Goal: Information Seeking & Learning: Understand process/instructions

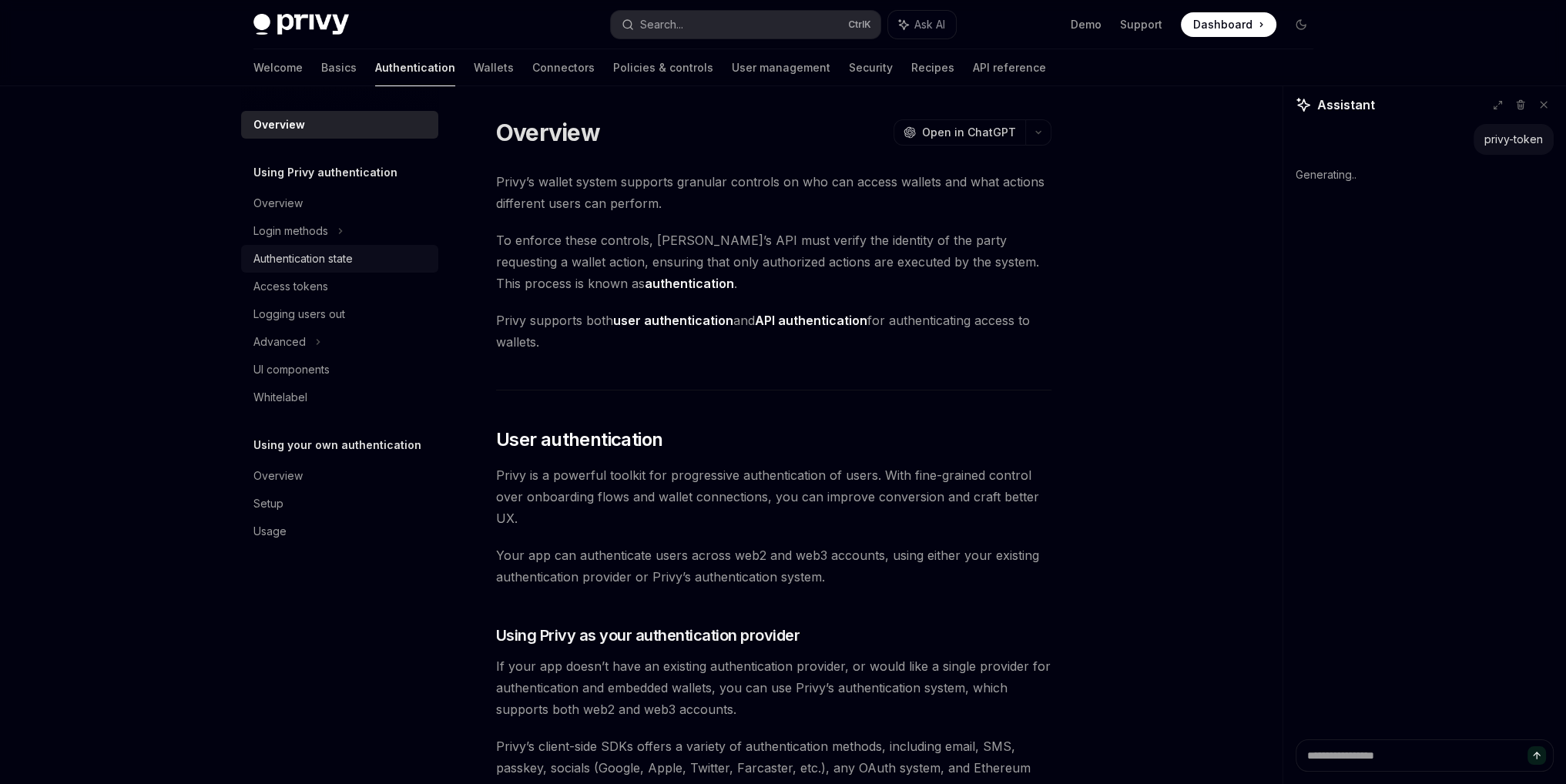
click at [276, 252] on div "Authentication state" at bounding box center [303, 259] width 99 height 18
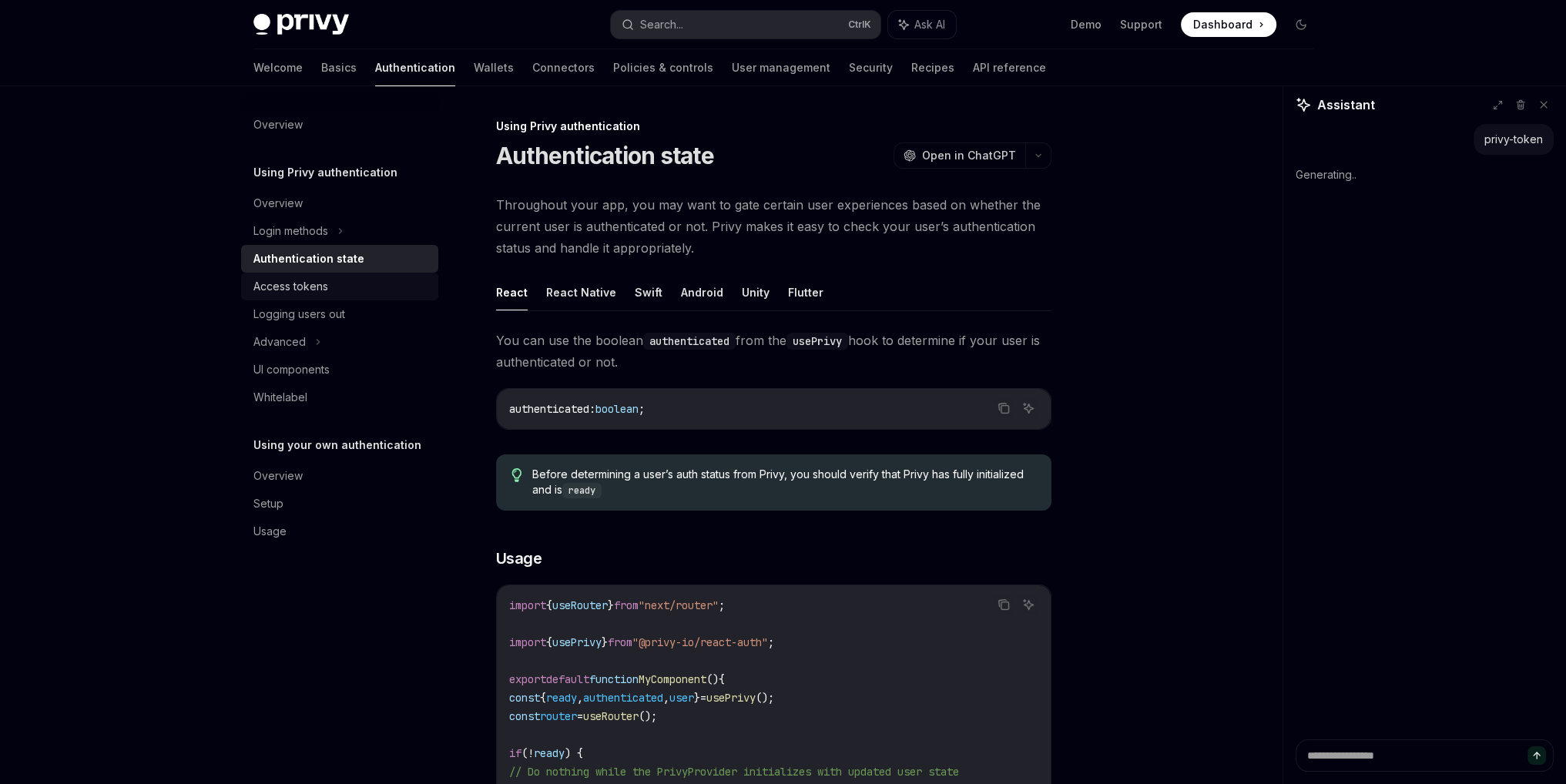
click at [259, 284] on div "Access tokens" at bounding box center [291, 286] width 75 height 18
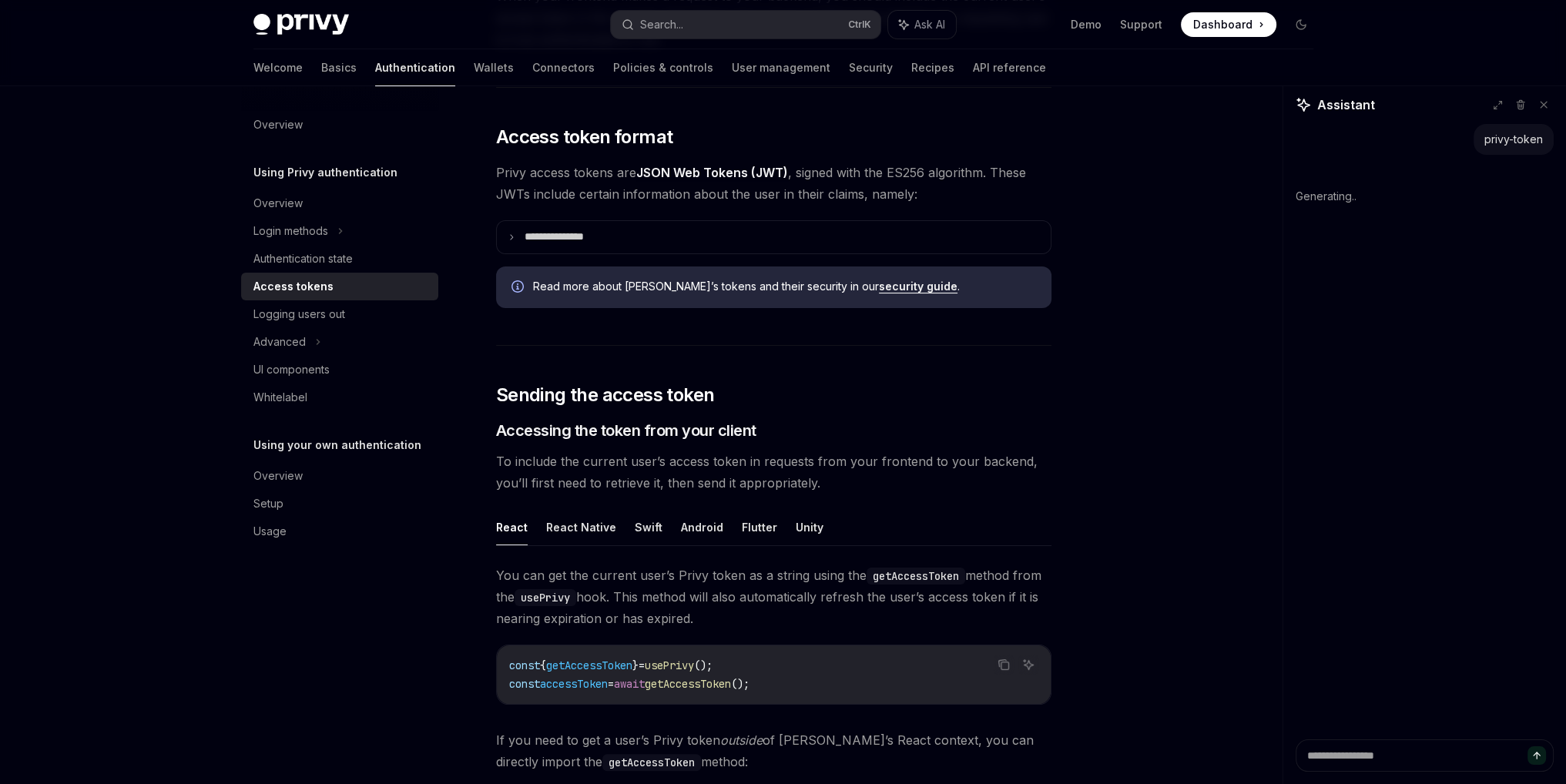
scroll to position [308, 0]
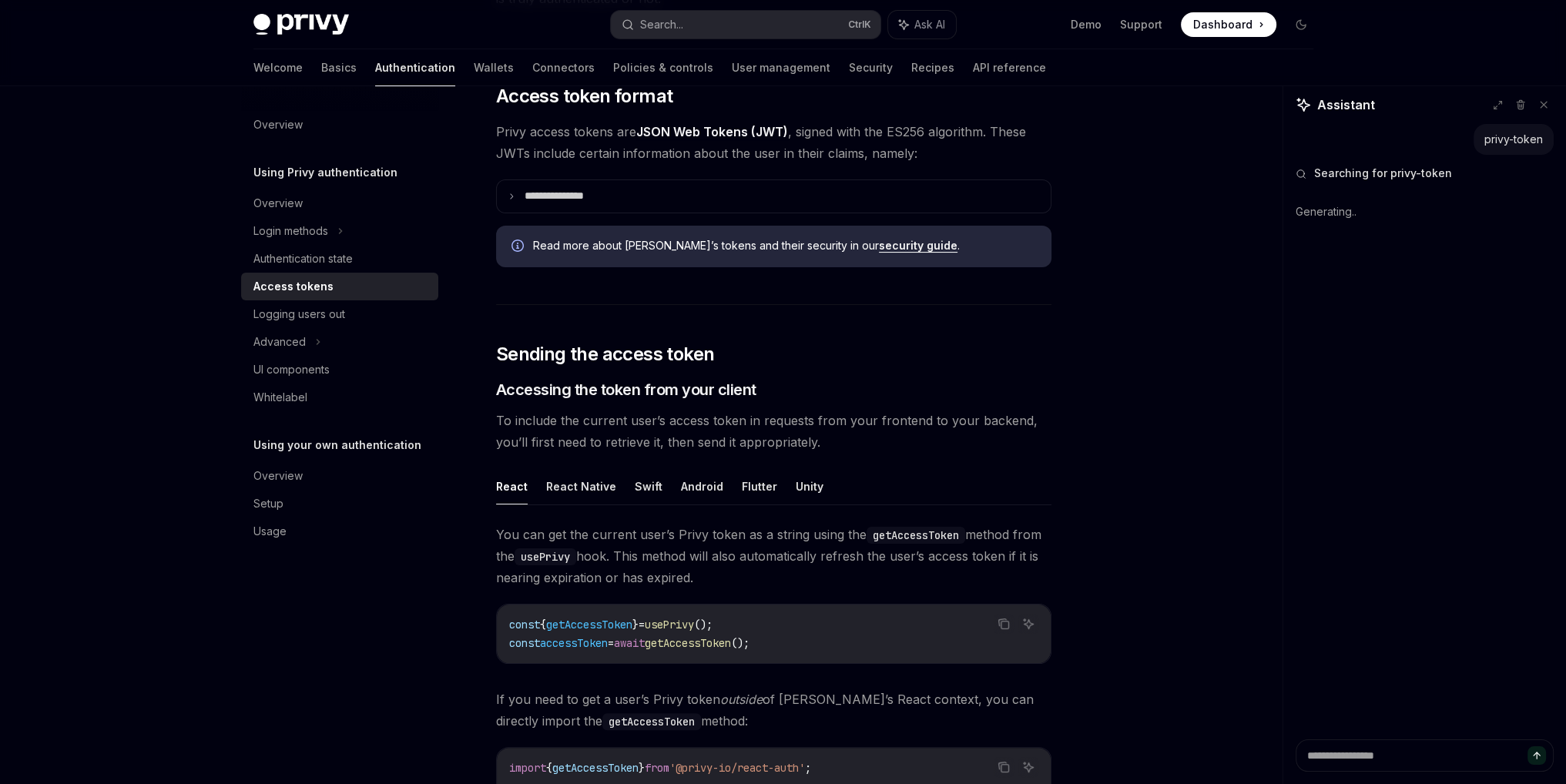
click at [712, 637] on span "getAccessToken" at bounding box center [688, 643] width 86 height 14
click at [905, 596] on div "You can get the current user’s Privy token as a string using the getAccessToken…" at bounding box center [774, 721] width 556 height 395
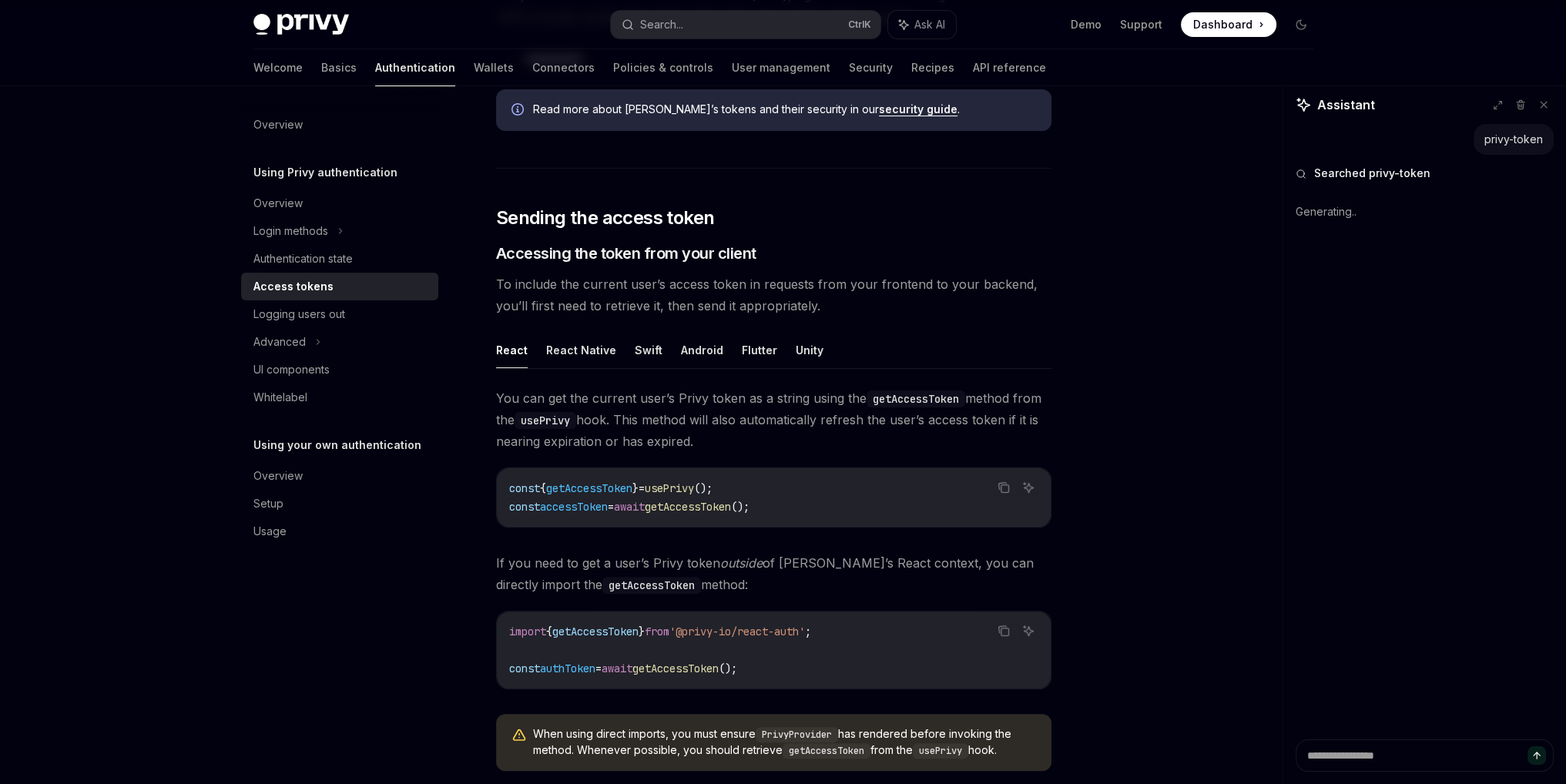
scroll to position [539, 0]
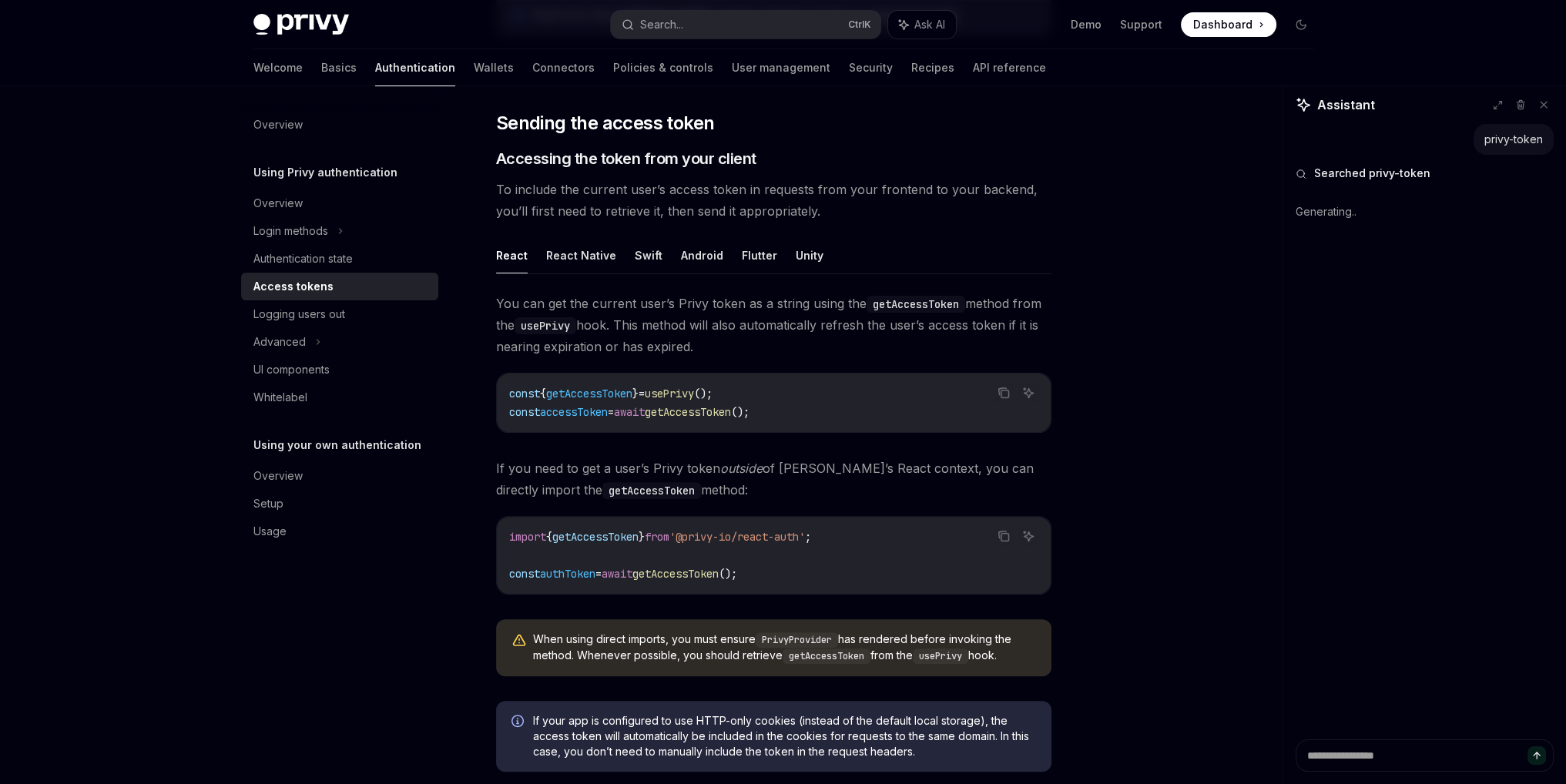
click at [912, 447] on div "You can get the current user’s Privy token as a string using the getAccessToken…" at bounding box center [774, 490] width 556 height 395
click at [591, 529] on span "getAccessToken" at bounding box center [596, 536] width 86 height 14
click at [578, 567] on span "authToken" at bounding box center [567, 573] width 55 height 14
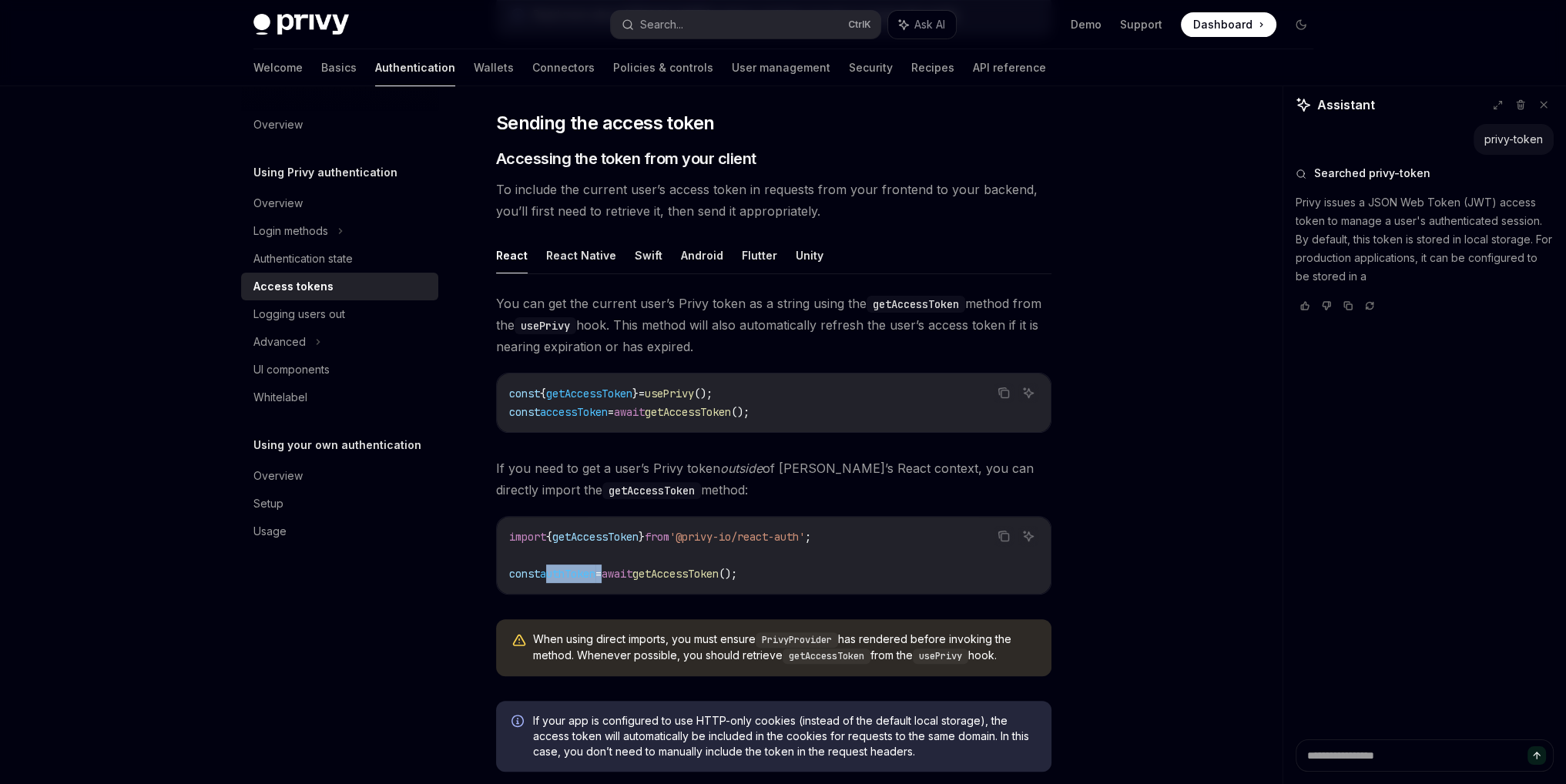
click at [570, 579] on code "import { getAccessToken } from '@privy-io/react-auth' ; const authToken = await…" at bounding box center [774, 554] width 530 height 55
click at [719, 572] on span "getAccessToken" at bounding box center [676, 573] width 86 height 14
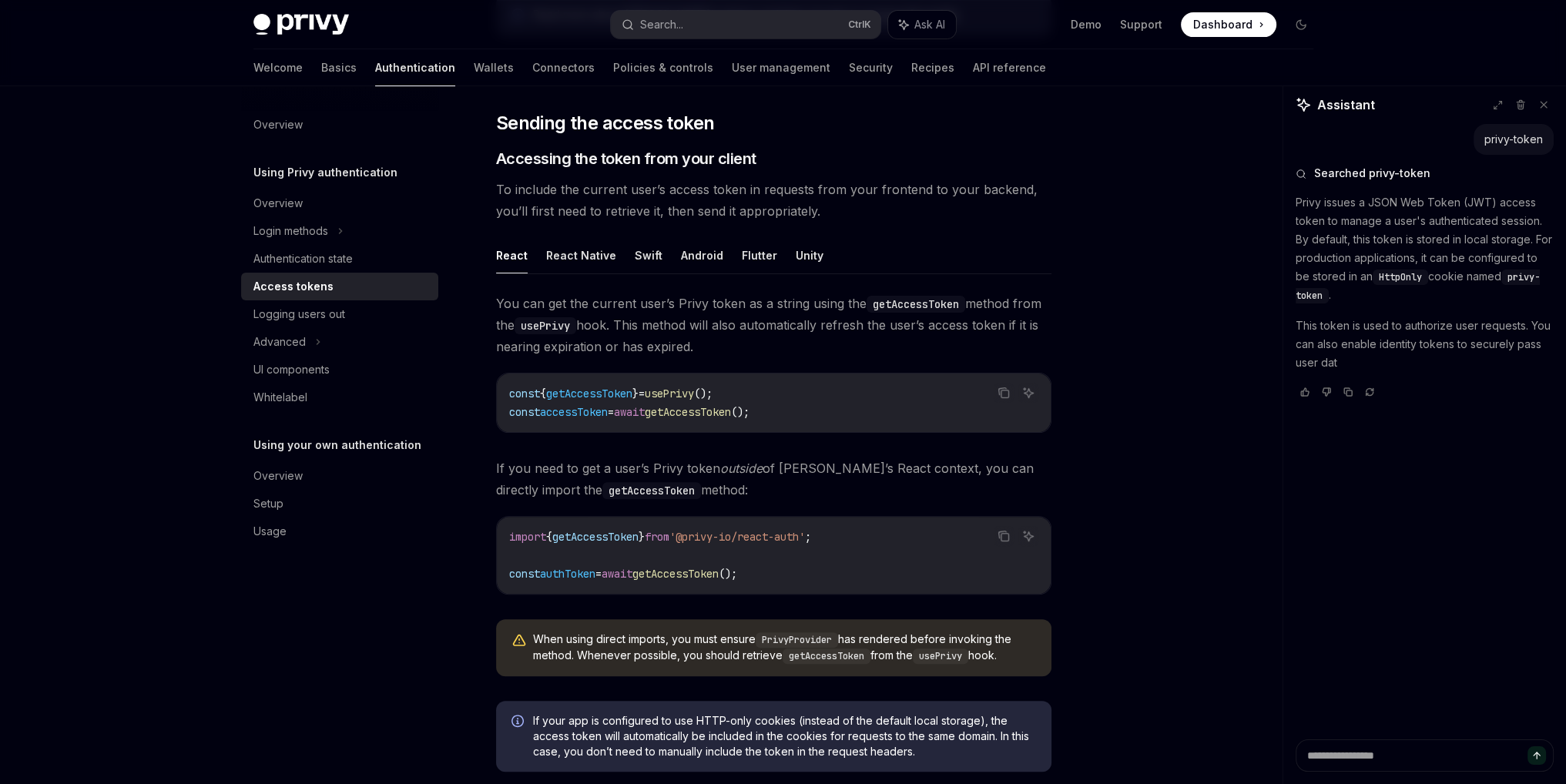
click at [719, 572] on span "getAccessToken" at bounding box center [676, 573] width 86 height 14
copy span "getAccessToken"
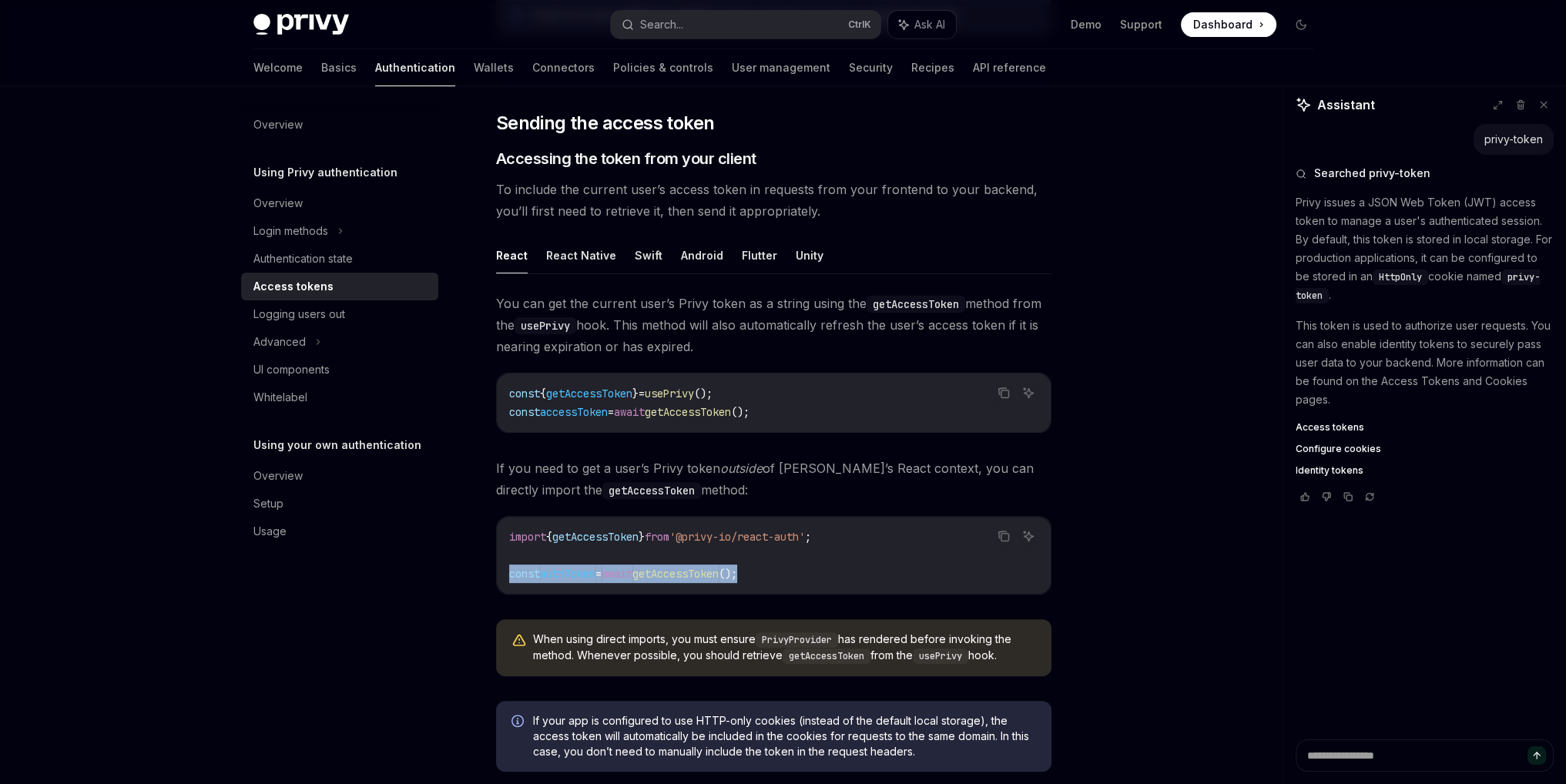
drag, startPoint x: 807, startPoint y: 577, endPoint x: 511, endPoint y: 579, distance: 296.0
click at [511, 579] on code "import { getAccessToken } from '@privy-io/react-auth' ; const authToken = await…" at bounding box center [774, 554] width 530 height 55
copy span "const authToken = await getAccessToken ();"
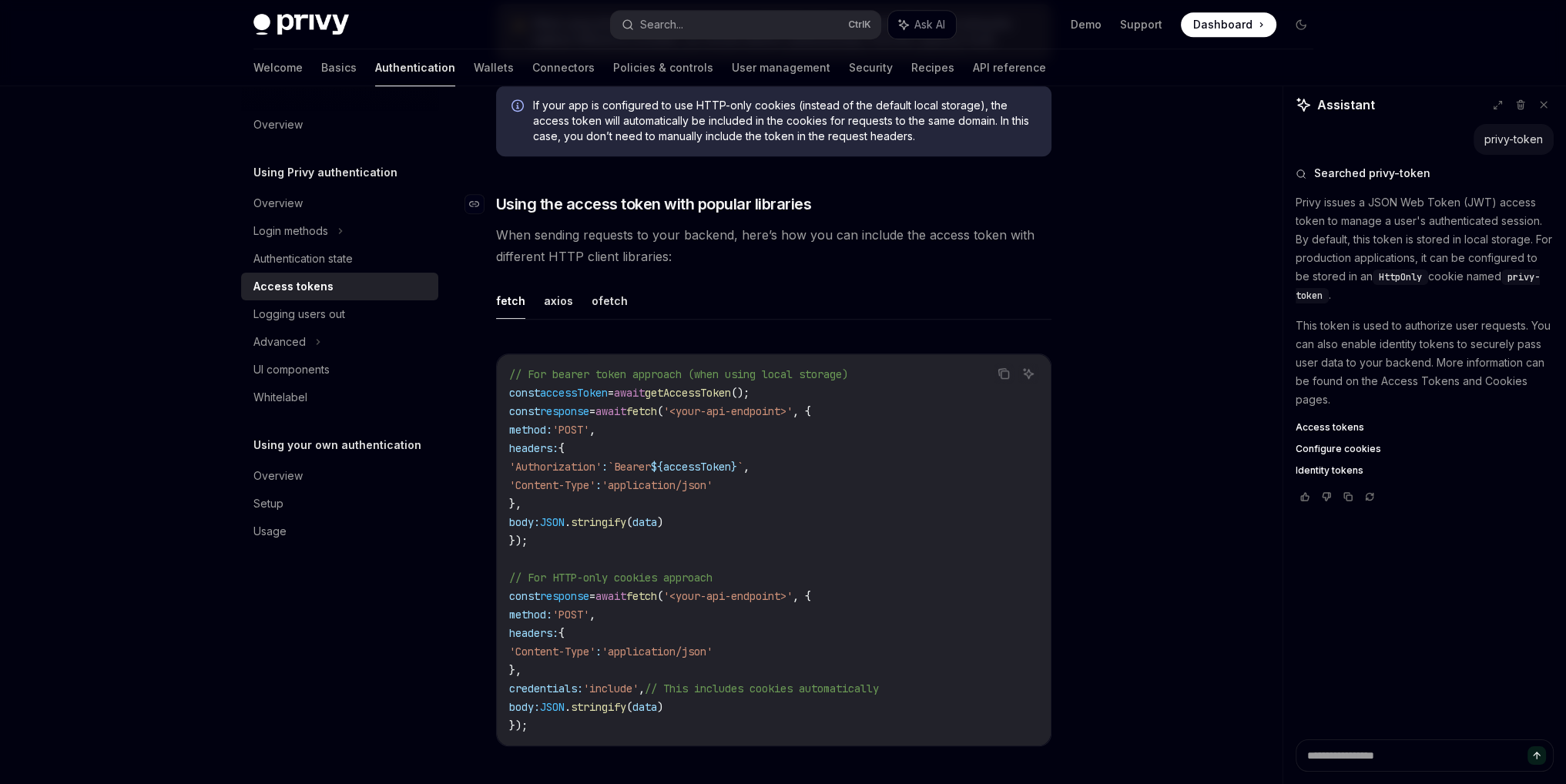
scroll to position [1155, 0]
click at [645, 387] on span "await" at bounding box center [629, 392] width 31 height 14
click at [837, 392] on code "// For bearer token approach (when using local storage) const accessToken = awa…" at bounding box center [774, 549] width 530 height 370
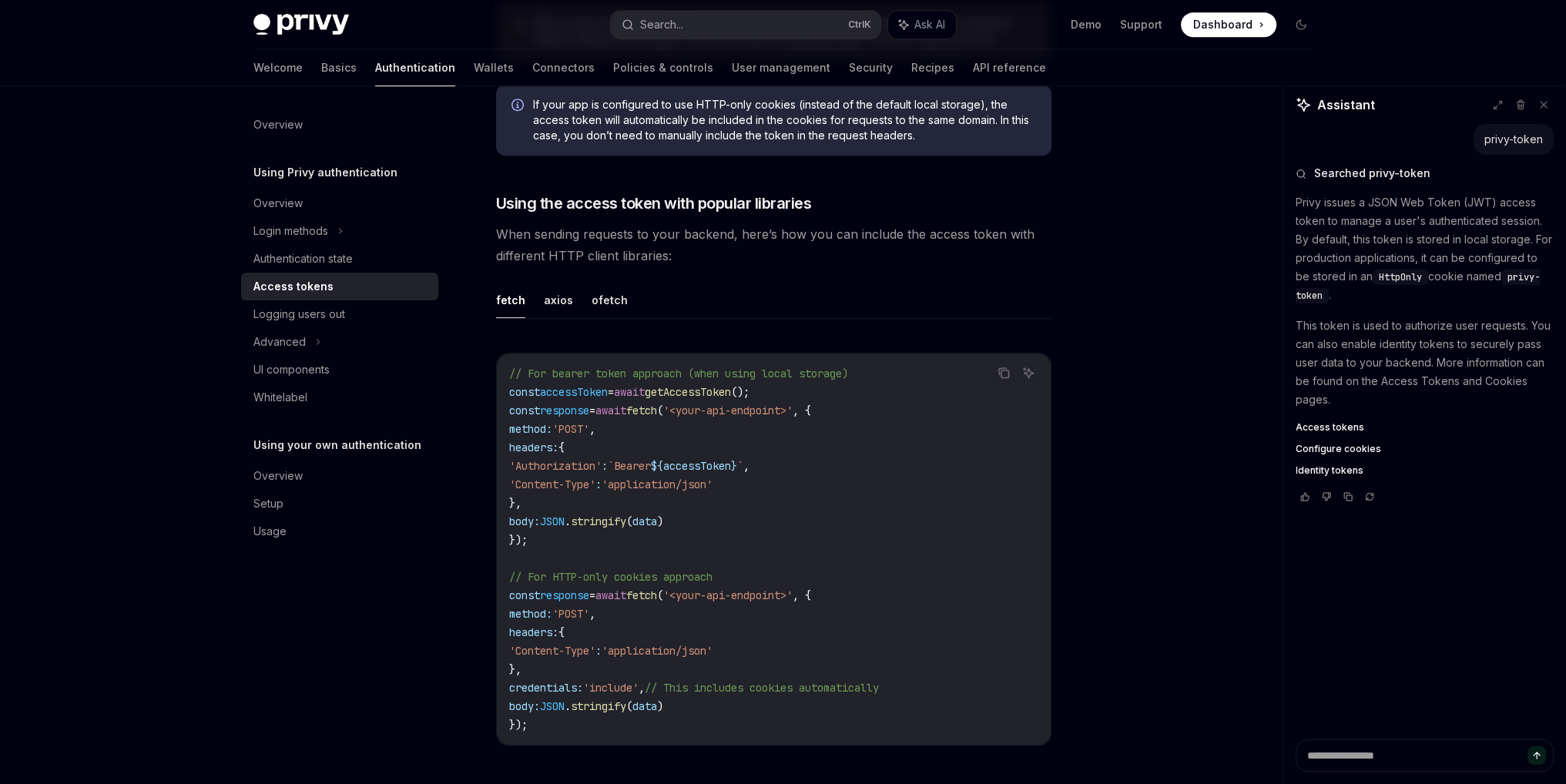
click at [604, 395] on code "// For bearer token approach (when using local storage) const accessToken = awa…" at bounding box center [774, 549] width 530 height 370
click at [793, 454] on code "// For bearer token approach (when using local storage) const accessToken = awa…" at bounding box center [774, 549] width 530 height 370
click at [791, 508] on code "// For bearer token approach (when using local storage) const accessToken = awa…" at bounding box center [774, 549] width 530 height 370
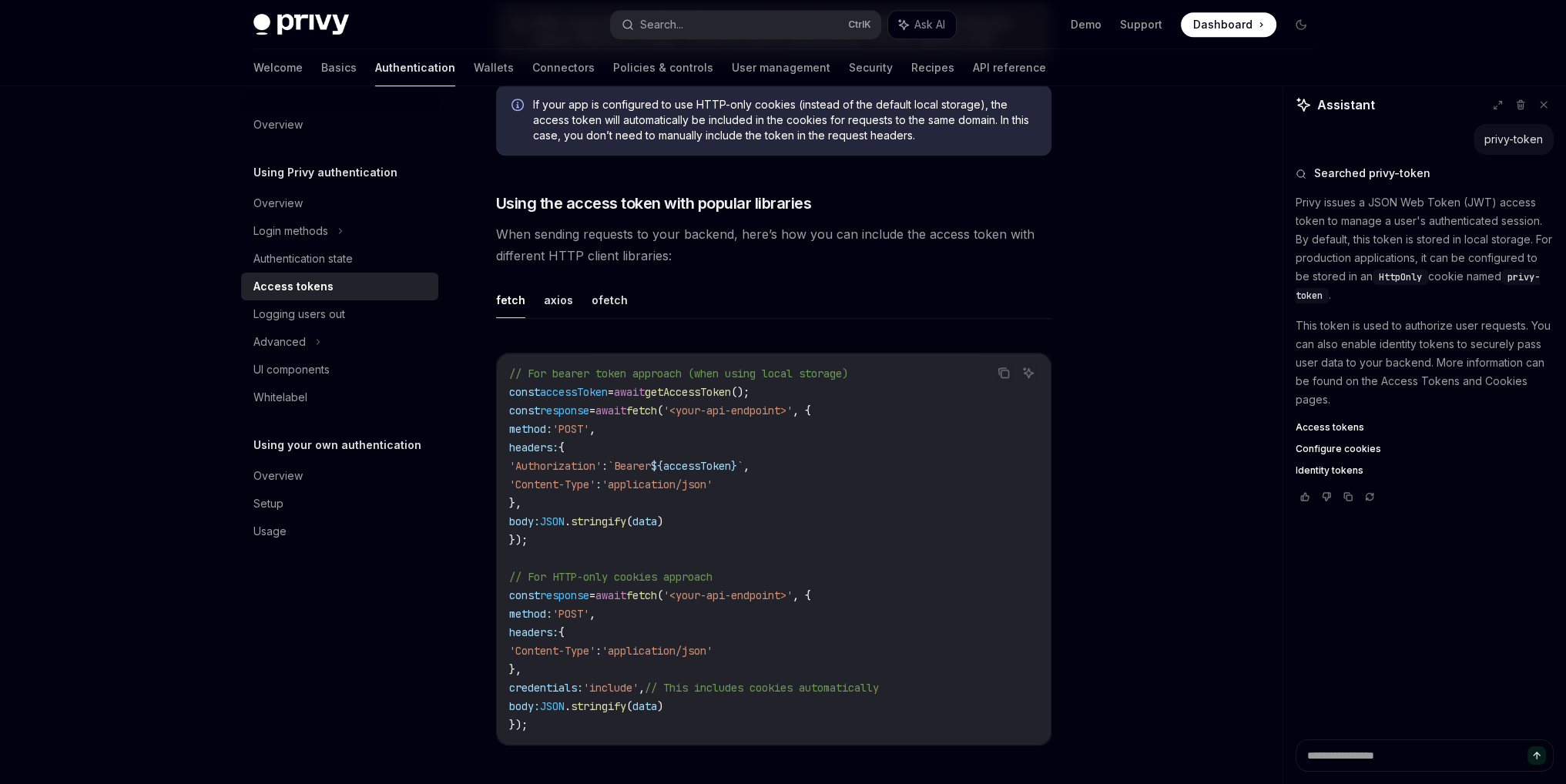
click at [791, 508] on code "// For bearer token approach (when using local storage) const accessToken = awa…" at bounding box center [774, 549] width 530 height 370
click at [731, 462] on span "accessToken" at bounding box center [698, 465] width 68 height 14
click at [791, 378] on code "// For bearer token approach (when using local storage) const accessToken = awa…" at bounding box center [774, 549] width 530 height 370
drag, startPoint x: 823, startPoint y: 385, endPoint x: 525, endPoint y: 351, distance: 299.9
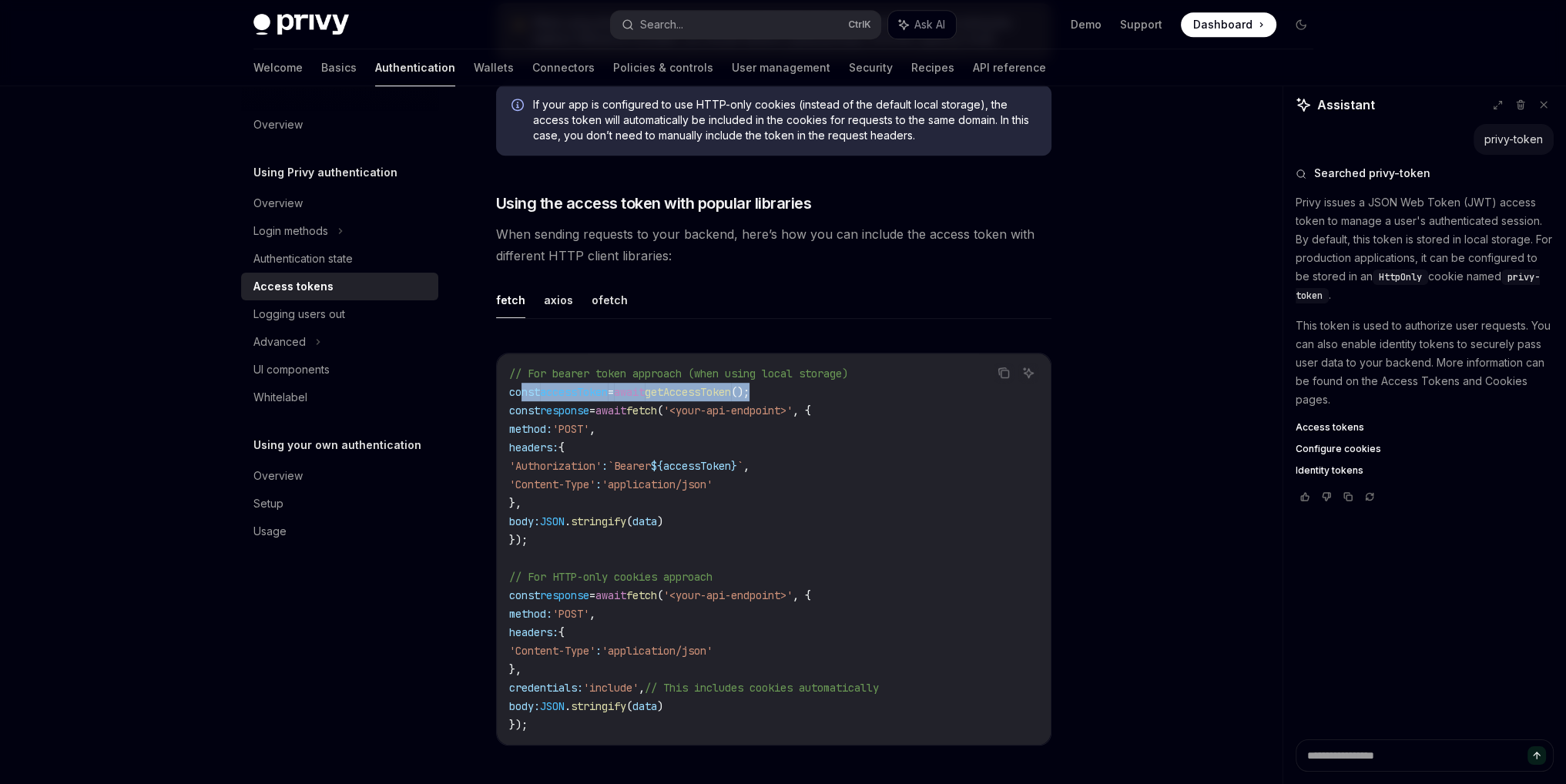
click at [520, 386] on code "// For bearer token approach (when using local storage) const accessToken = awa…" at bounding box center [774, 549] width 530 height 370
click at [540, 317] on div "fetch axios ofetch Copy Ask AI // For bearer token approach (when using local s…" at bounding box center [774, 525] width 556 height 488
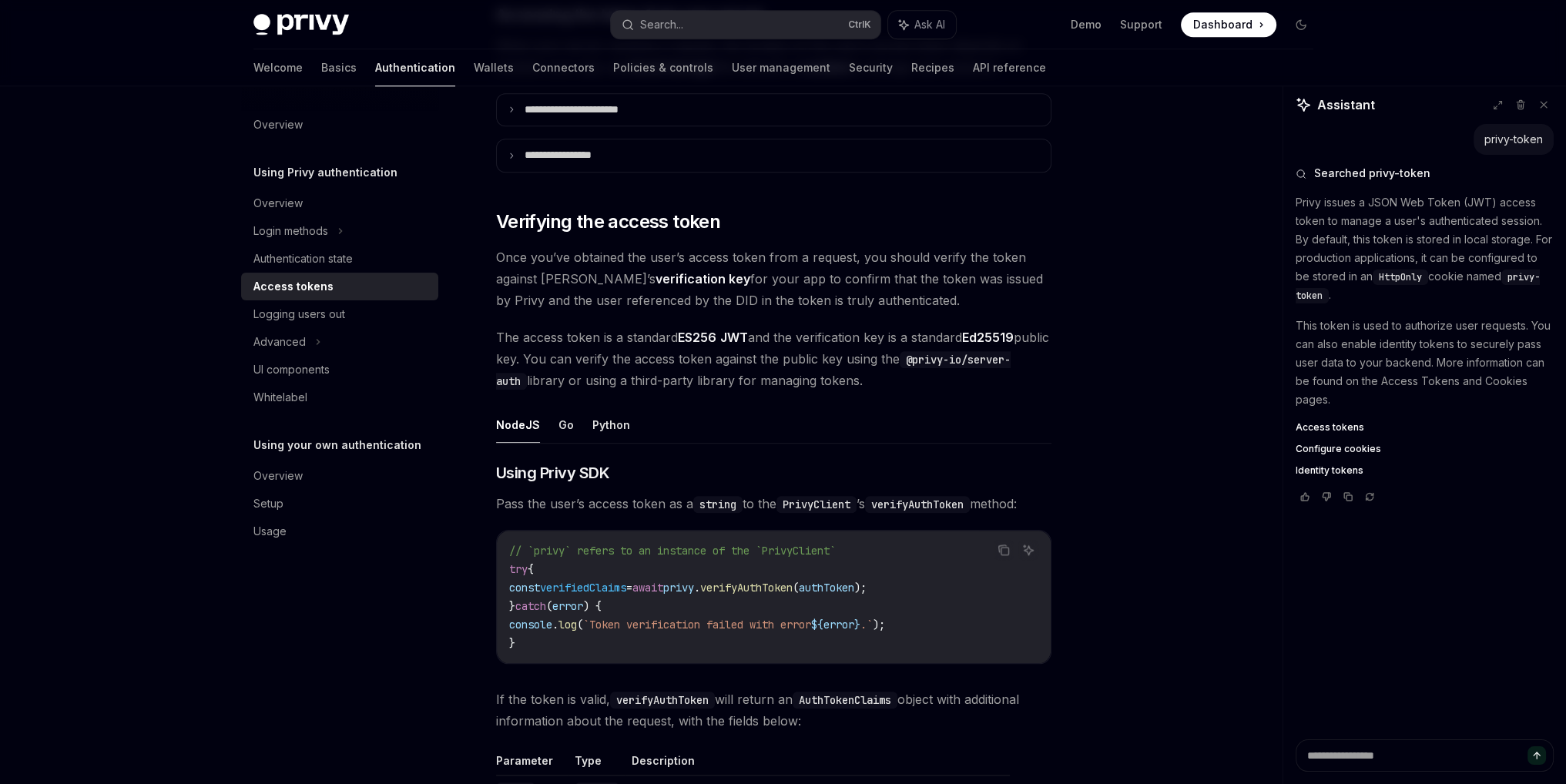
scroll to position [2093, 0]
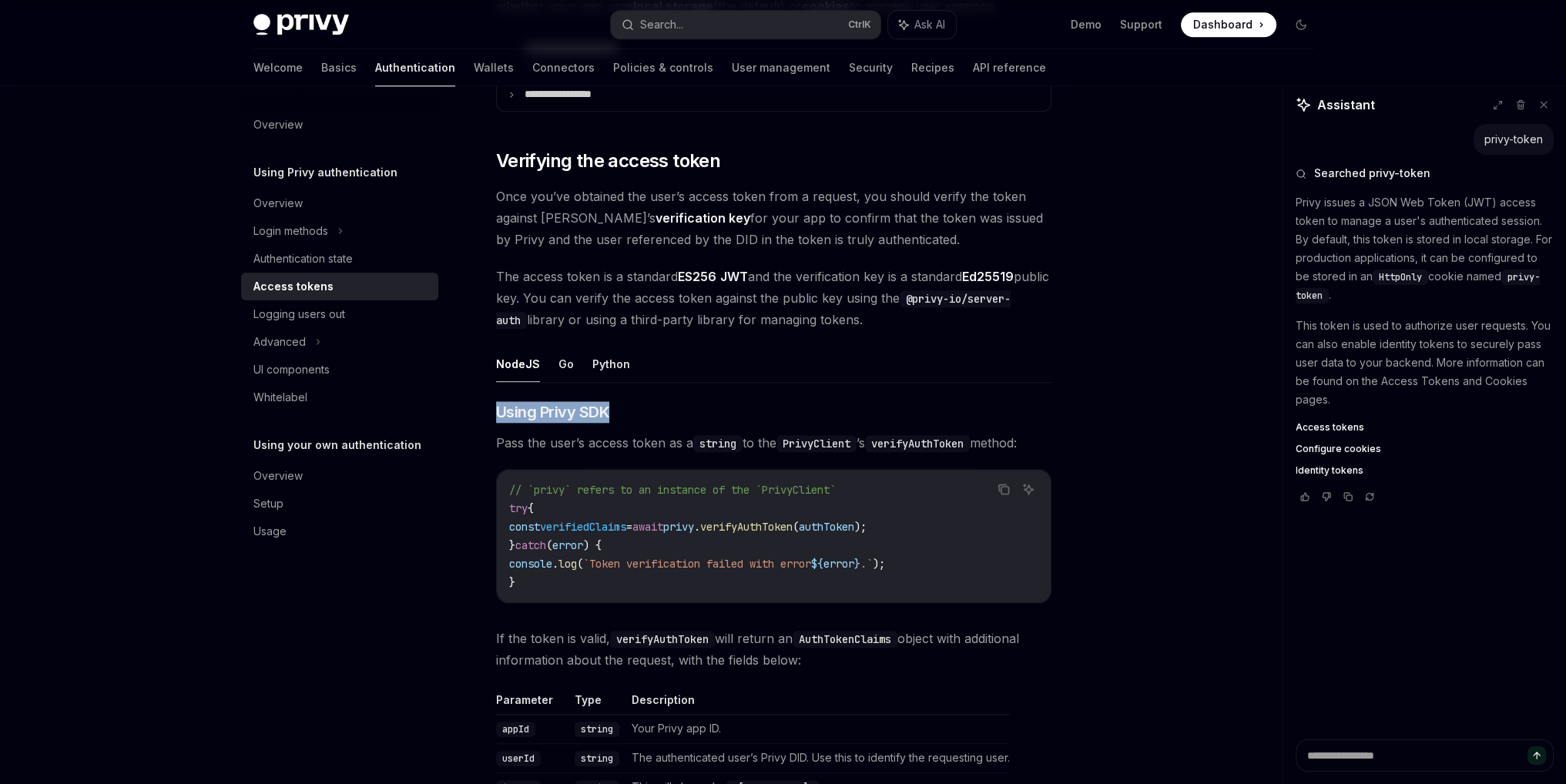
drag, startPoint x: 858, startPoint y: 365, endPoint x: 894, endPoint y: 380, distance: 39.0
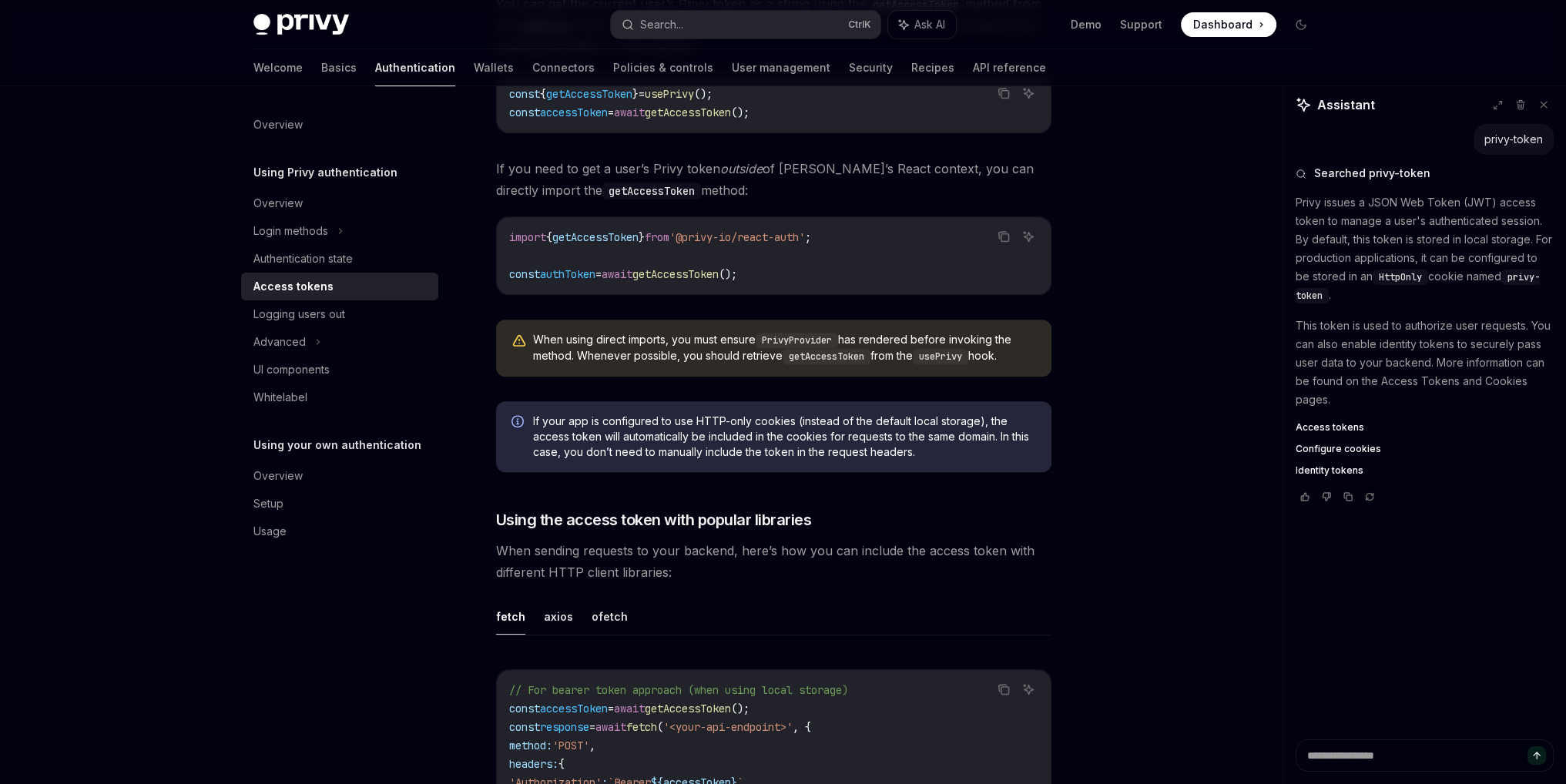
scroll to position [836, 0]
click at [562, 621] on button "axios" at bounding box center [558, 618] width 29 height 36
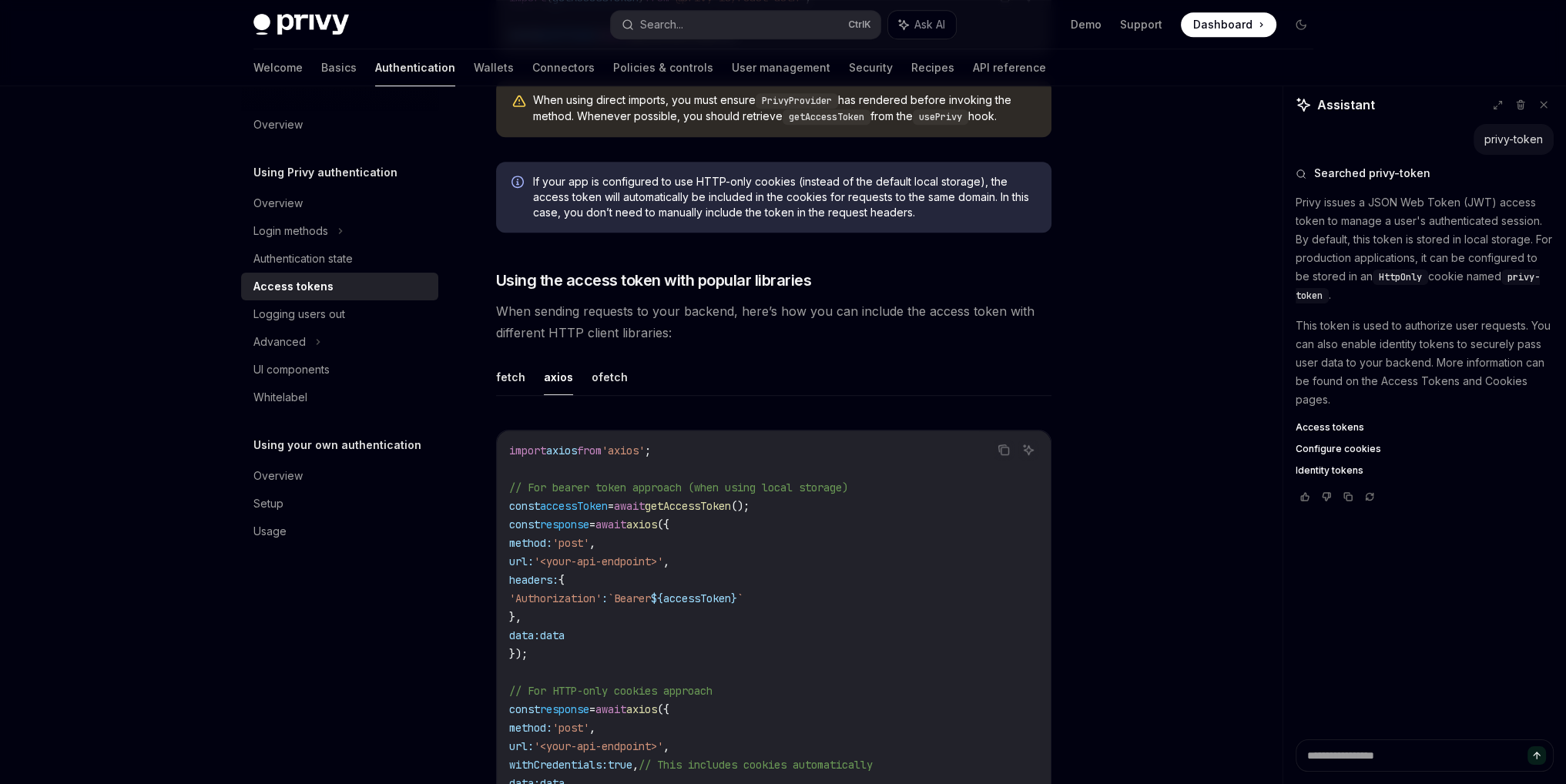
scroll to position [1144, 0]
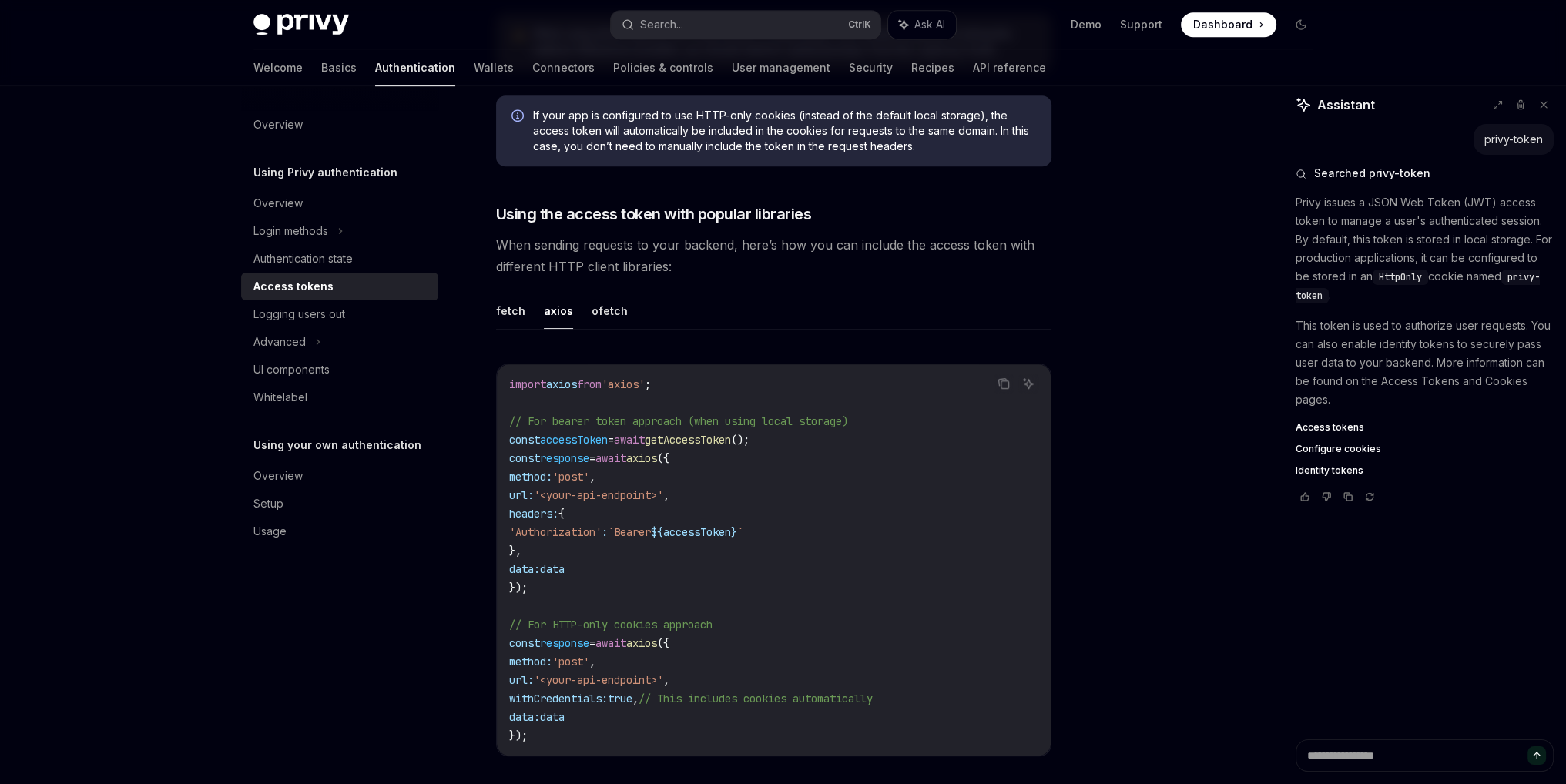
click at [918, 310] on ul "fetch axios ofetch" at bounding box center [774, 311] width 556 height 37
click at [919, 312] on ul "fetch axios ofetch" at bounding box center [774, 311] width 556 height 37
click at [937, 303] on ul "fetch axios ofetch" at bounding box center [774, 311] width 556 height 37
click at [947, 300] on ul "fetch axios ofetch" at bounding box center [774, 311] width 556 height 37
drag, startPoint x: 520, startPoint y: 691, endPoint x: 657, endPoint y: 690, distance: 137.0
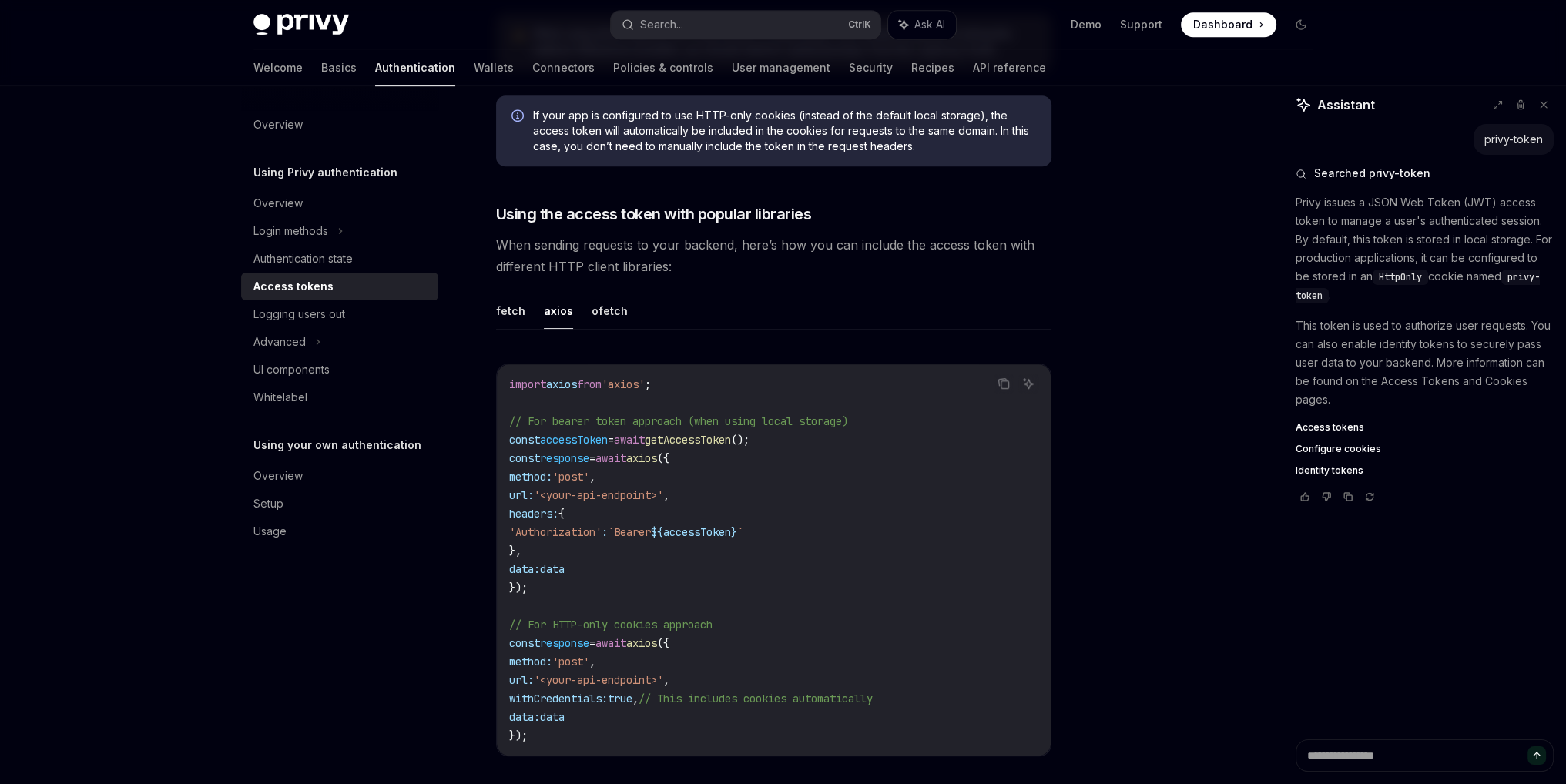
click at [657, 691] on span "withCredentials: true , // This includes cookies automatically" at bounding box center [691, 698] width 364 height 14
click at [806, 265] on span "When sending requests to your backend, here’s how you can include the access to…" at bounding box center [774, 255] width 556 height 43
click at [509, 299] on button "fetch" at bounding box center [510, 311] width 29 height 36
type textarea "*"
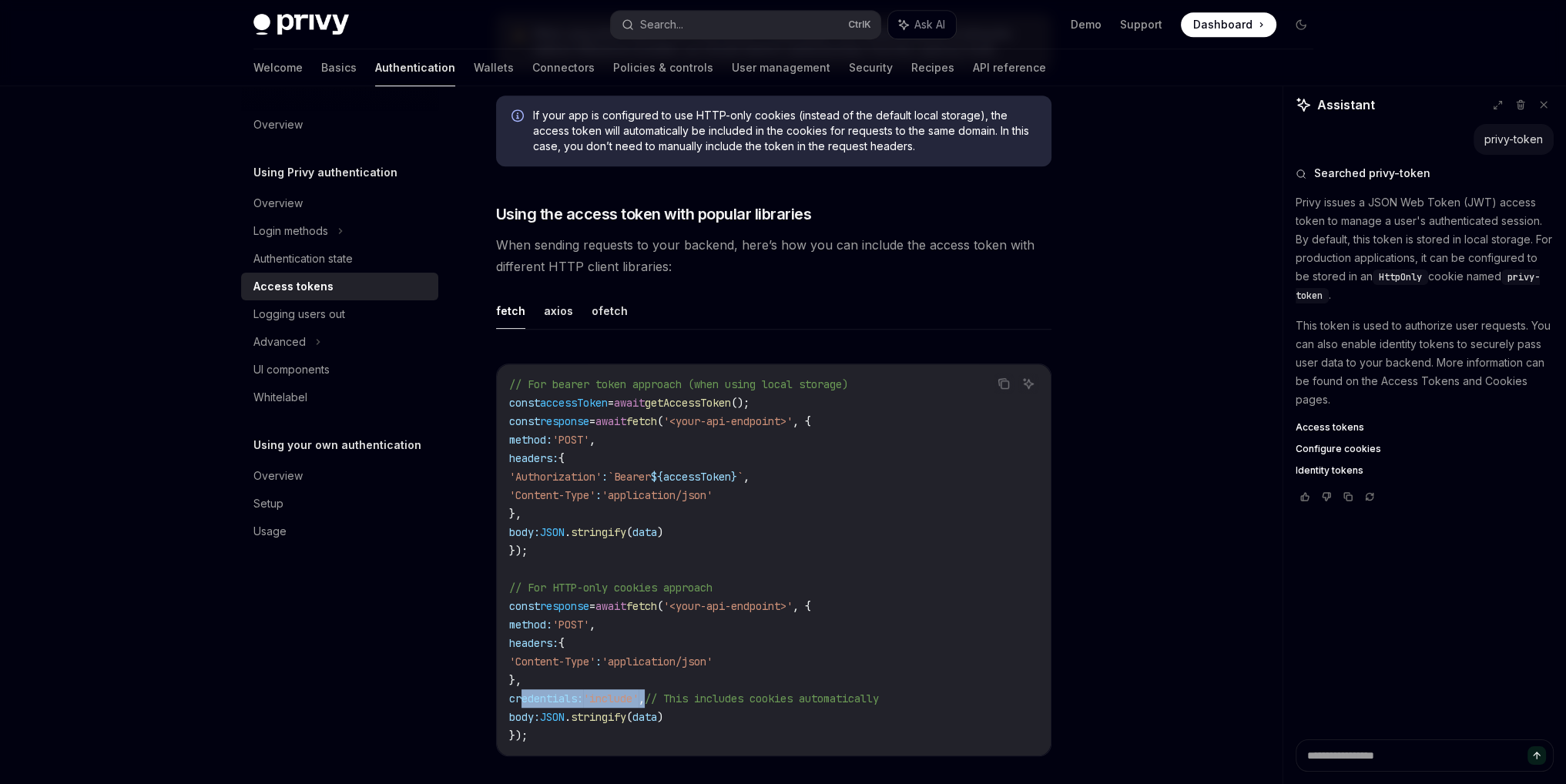
drag, startPoint x: 671, startPoint y: 693, endPoint x: 521, endPoint y: 693, distance: 150.0
click at [521, 693] on span "credentials: 'include' , // This includes cookies automatically" at bounding box center [694, 698] width 370 height 14
copy span "credentials: 'include' ,"
click at [1037, 263] on span "When sending requests to your backend, here’s how you can include the access to…" at bounding box center [774, 255] width 556 height 43
